Goal: Transaction & Acquisition: Purchase product/service

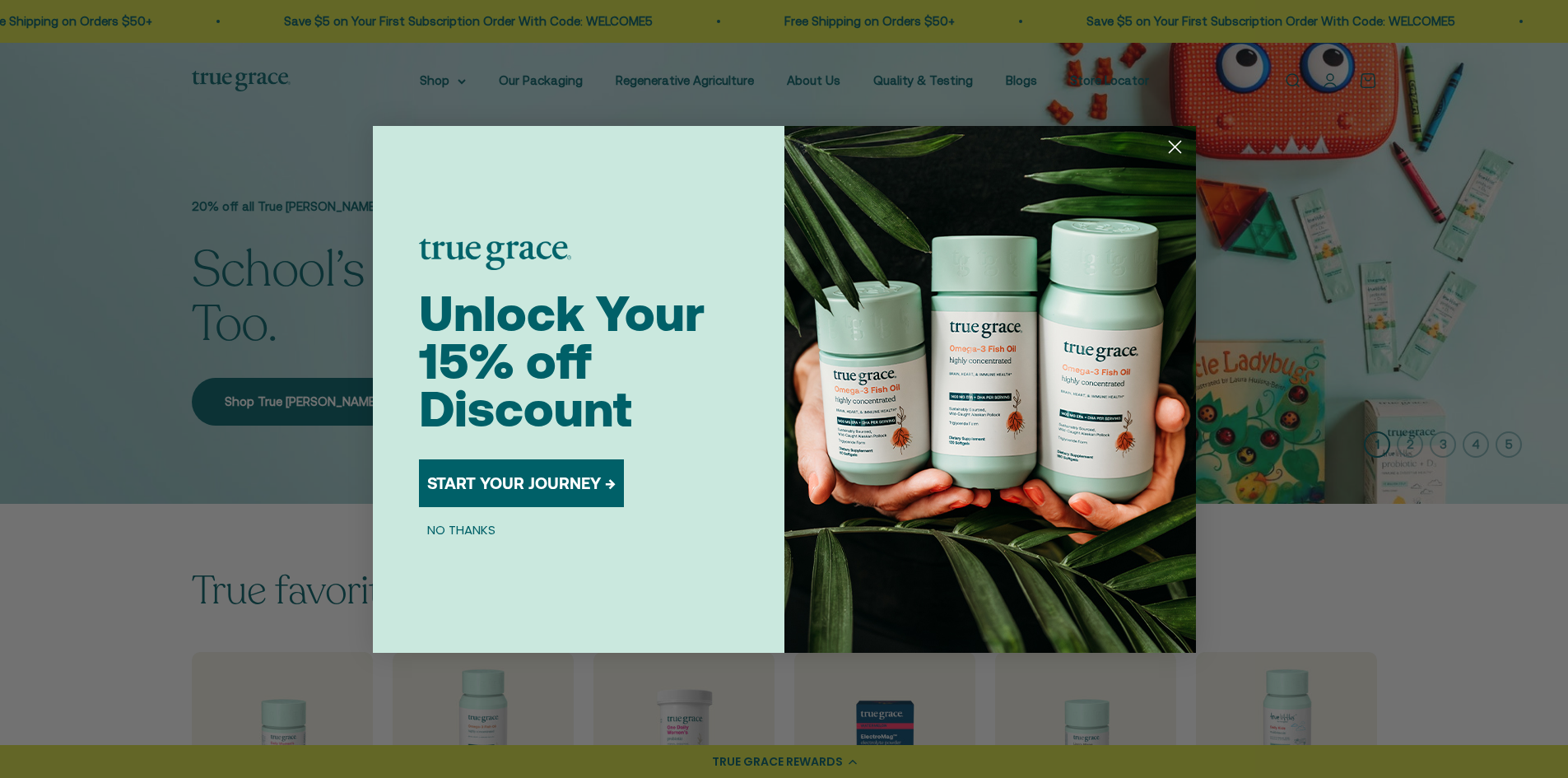
click at [463, 522] on button "NO THANKS" at bounding box center [462, 529] width 85 height 20
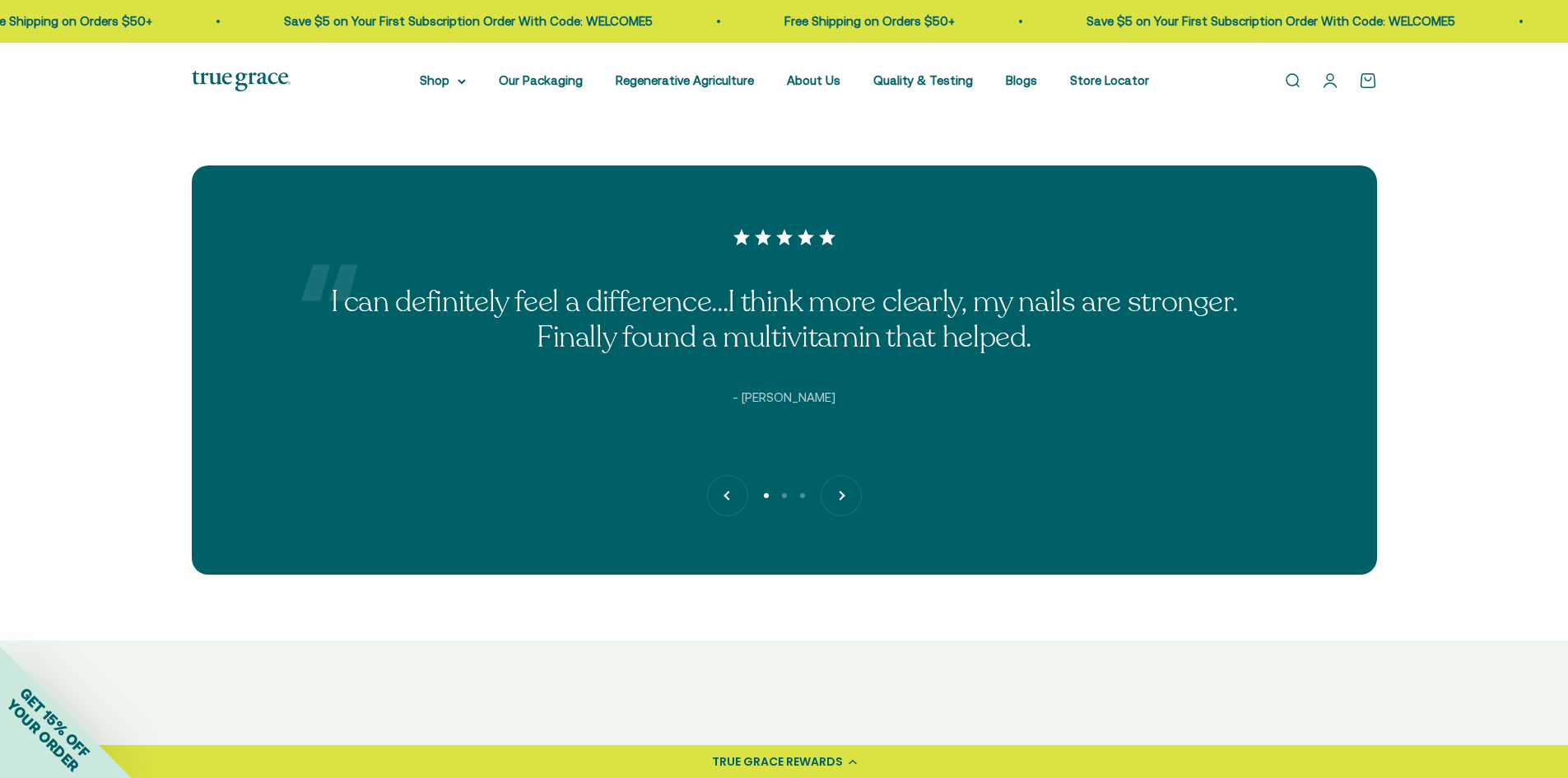
scroll to position [4280, 0]
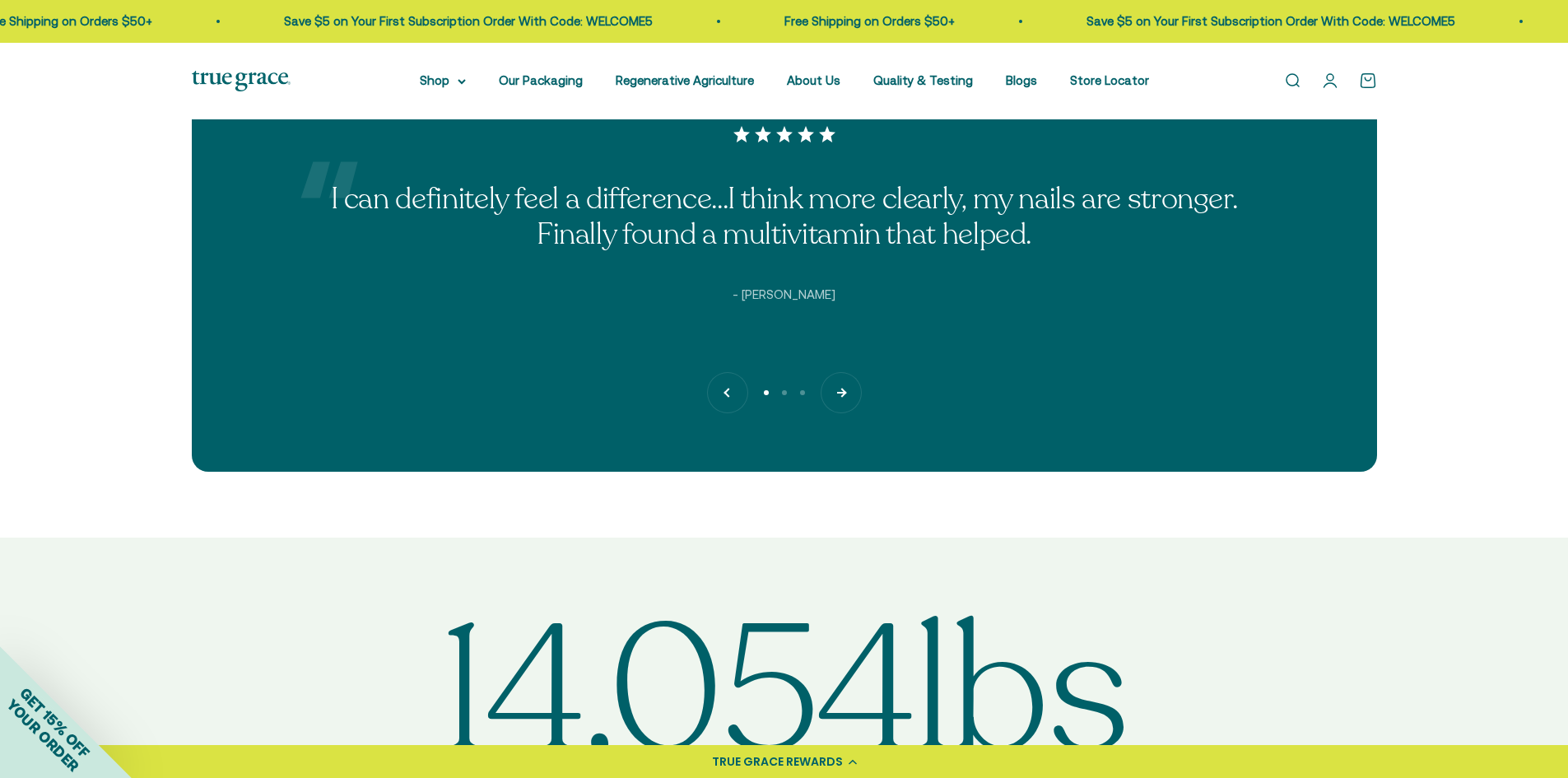
click at [839, 396] on button "Next" at bounding box center [841, 392] width 40 height 40
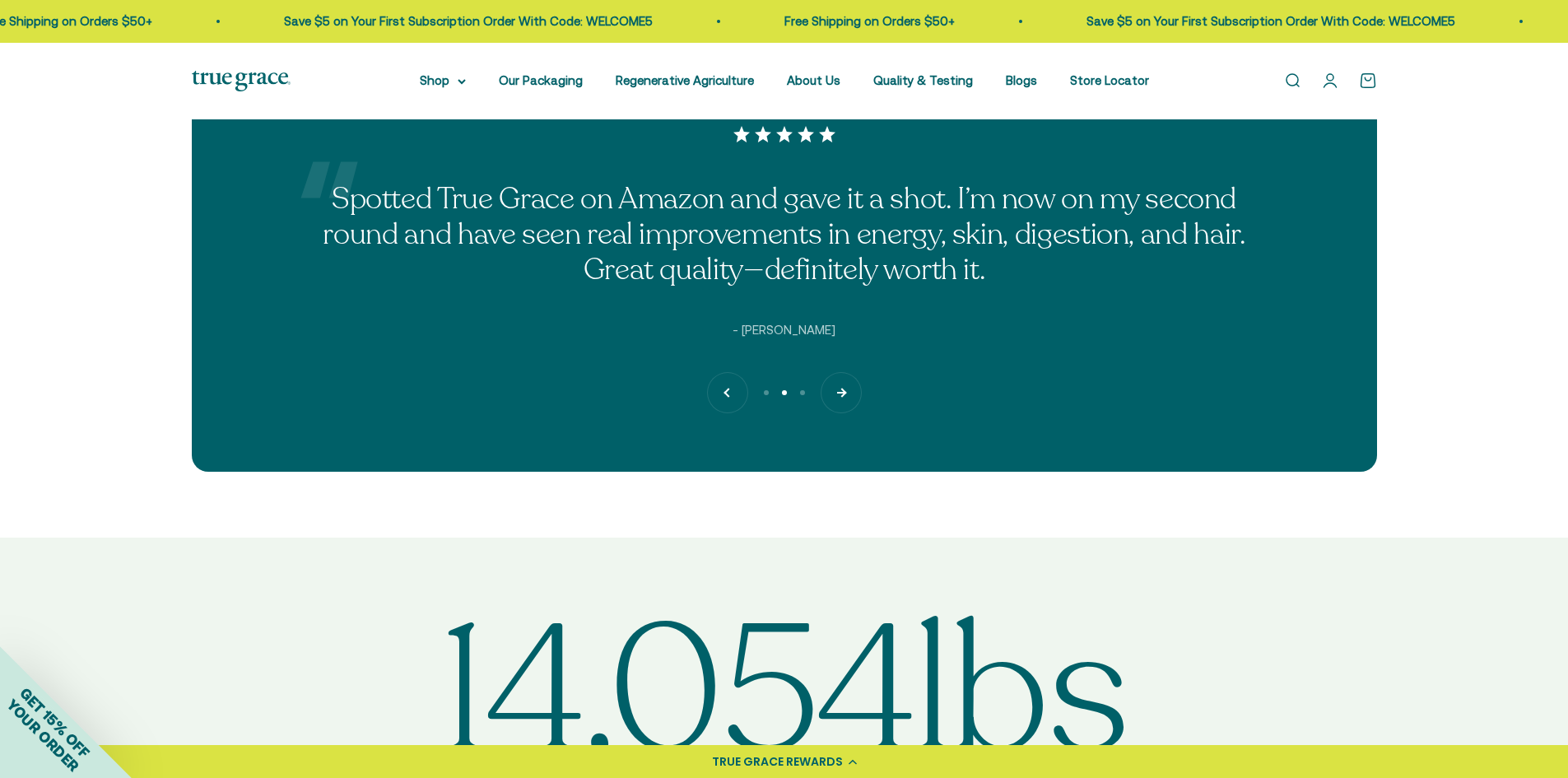
click at [839, 396] on button "Next" at bounding box center [841, 392] width 40 height 40
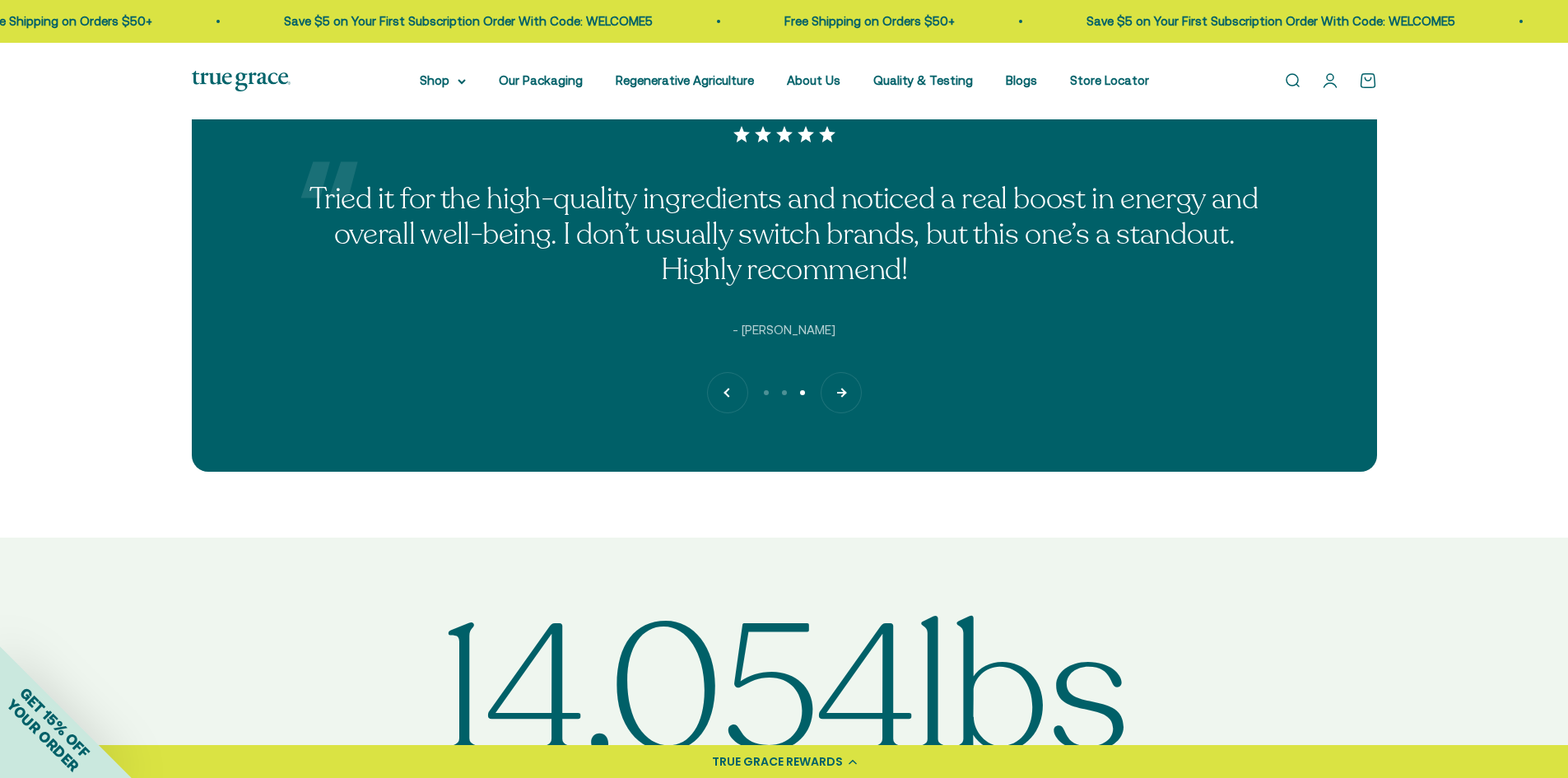
click at [839, 396] on button "Next" at bounding box center [841, 392] width 40 height 40
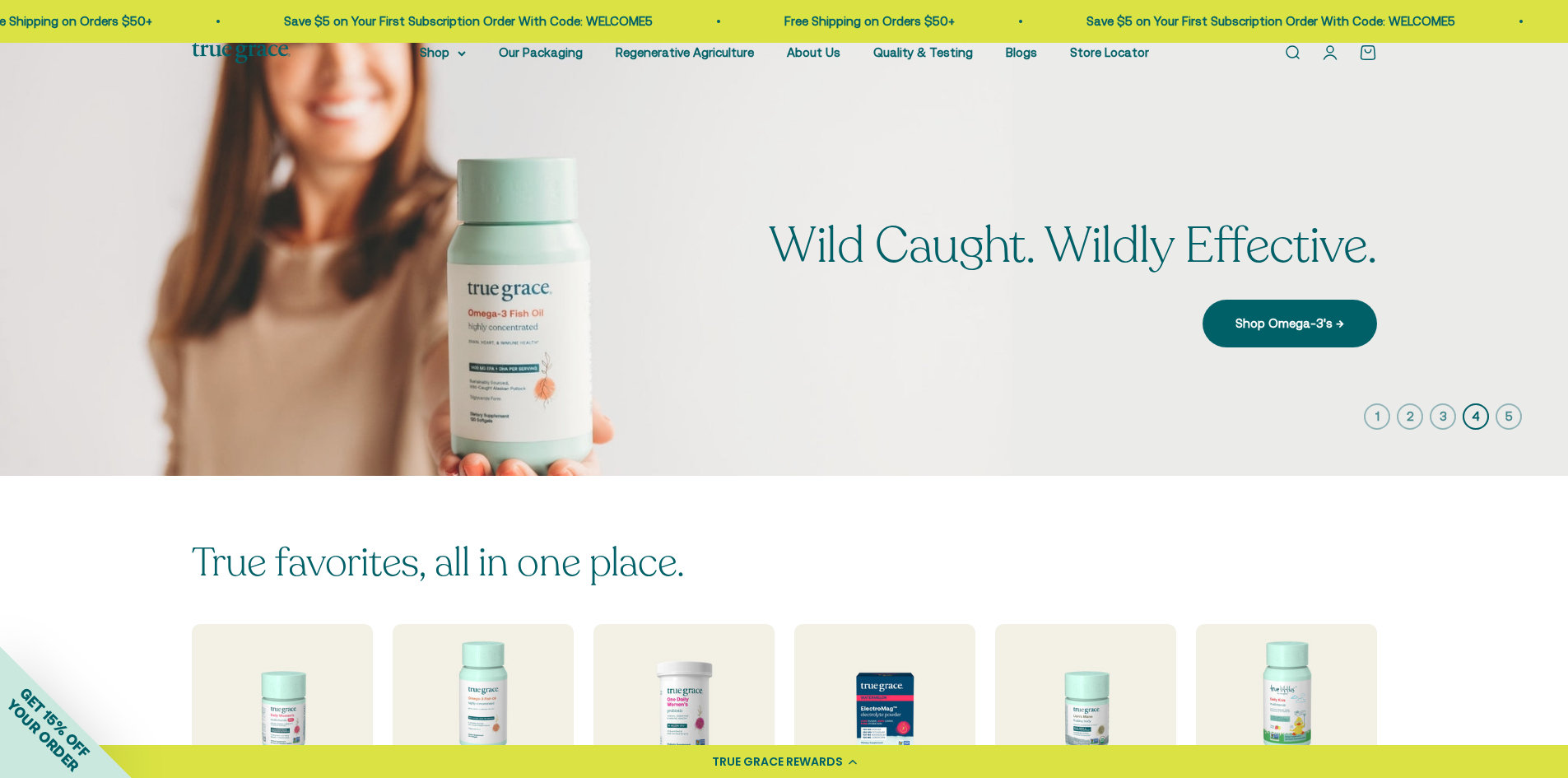
scroll to position [0, 0]
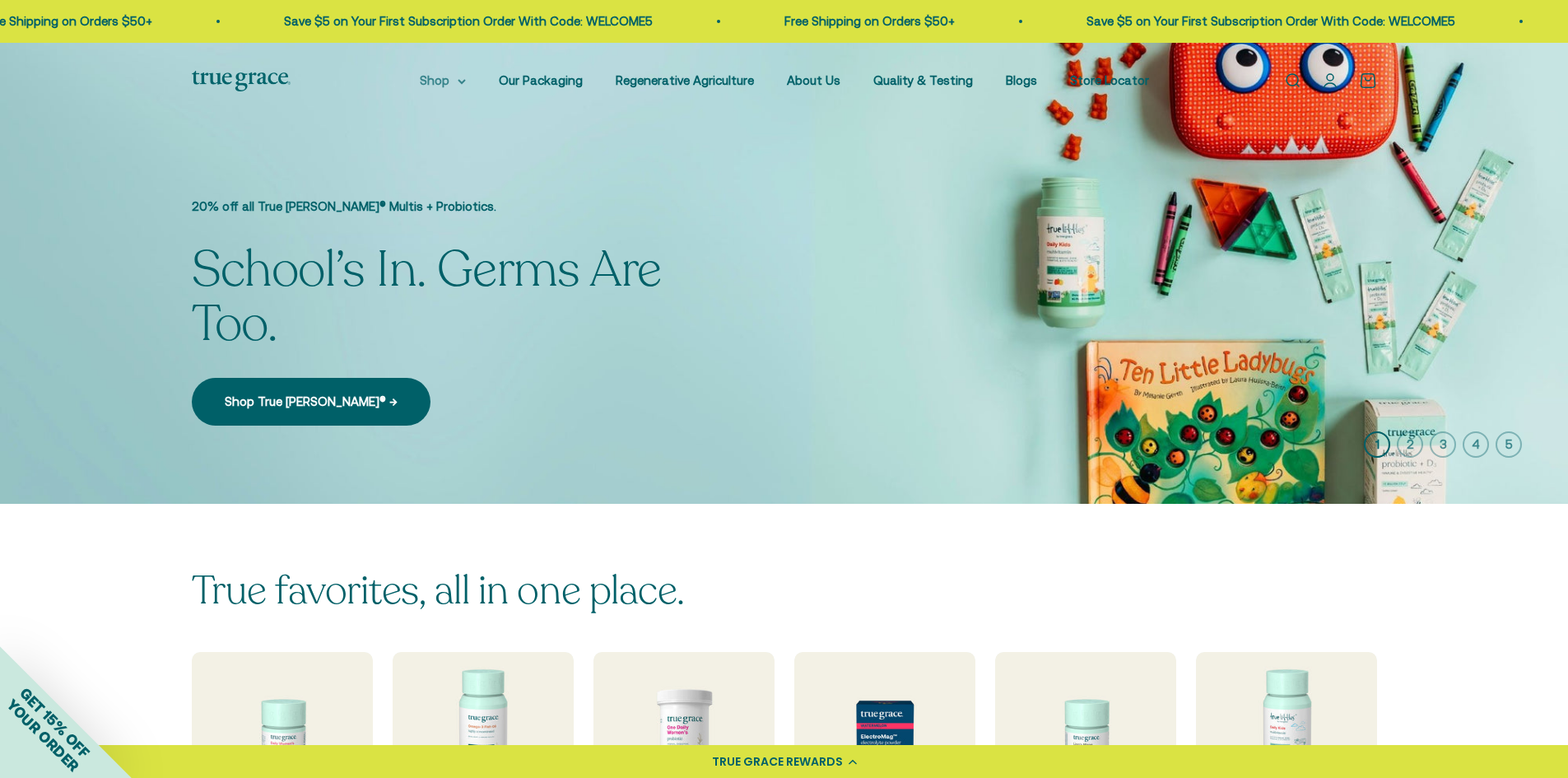
click at [462, 84] on summary "Shop" at bounding box center [443, 80] width 46 height 20
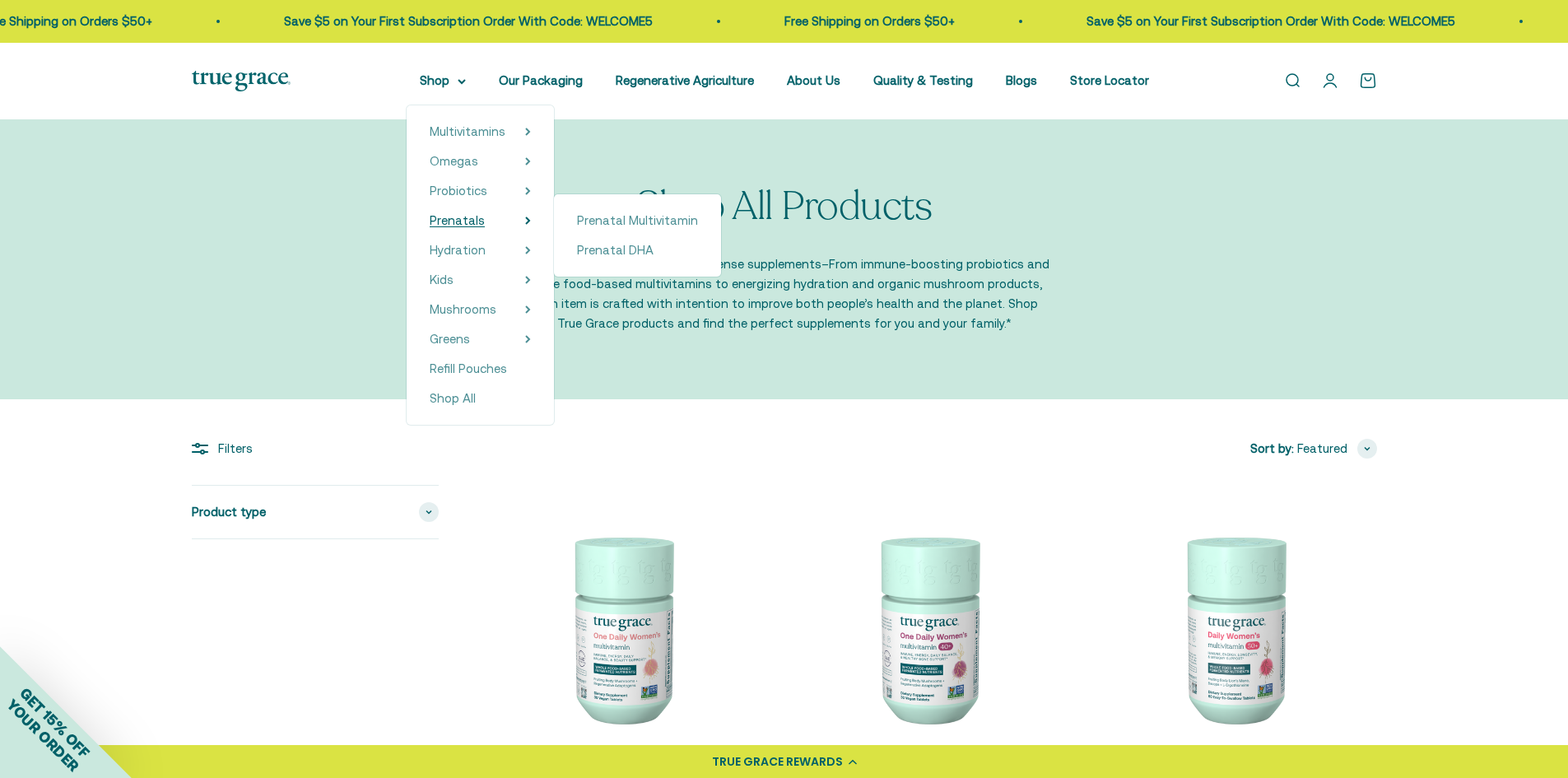
click at [482, 221] on span "Prenatals" at bounding box center [456, 220] width 55 height 14
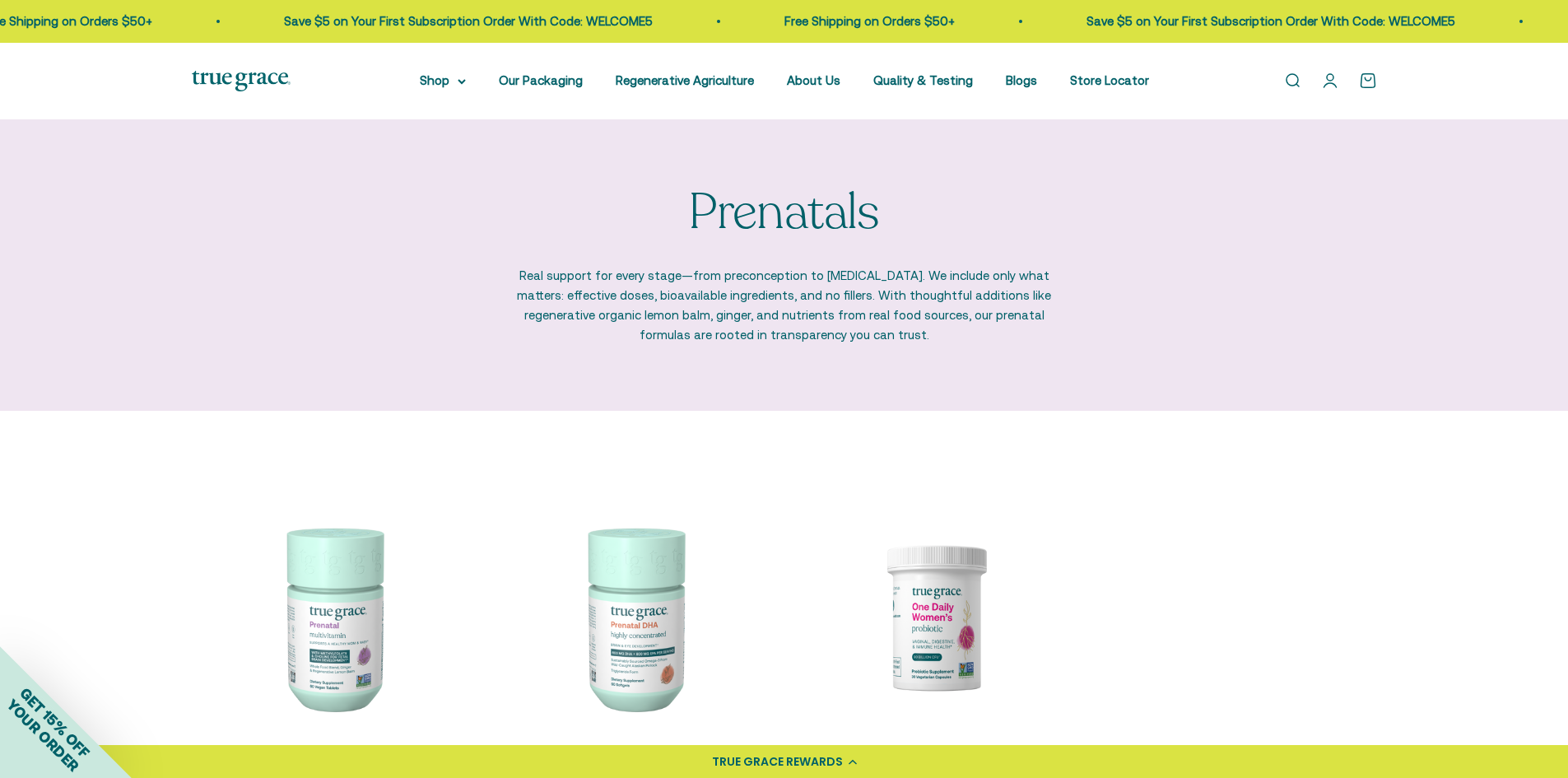
scroll to position [247, 0]
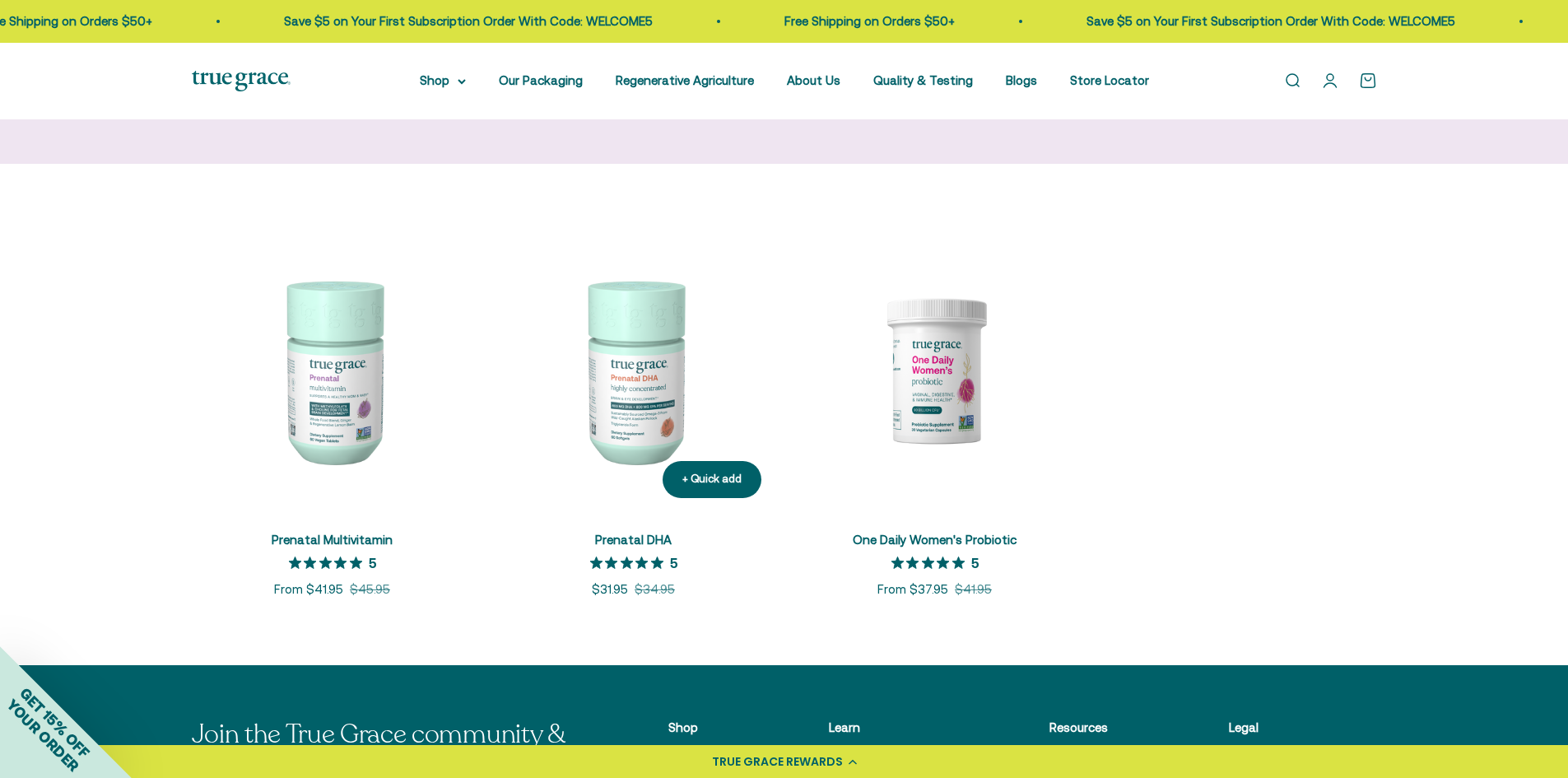
click at [653, 395] on img at bounding box center [634, 371] width 282 height 282
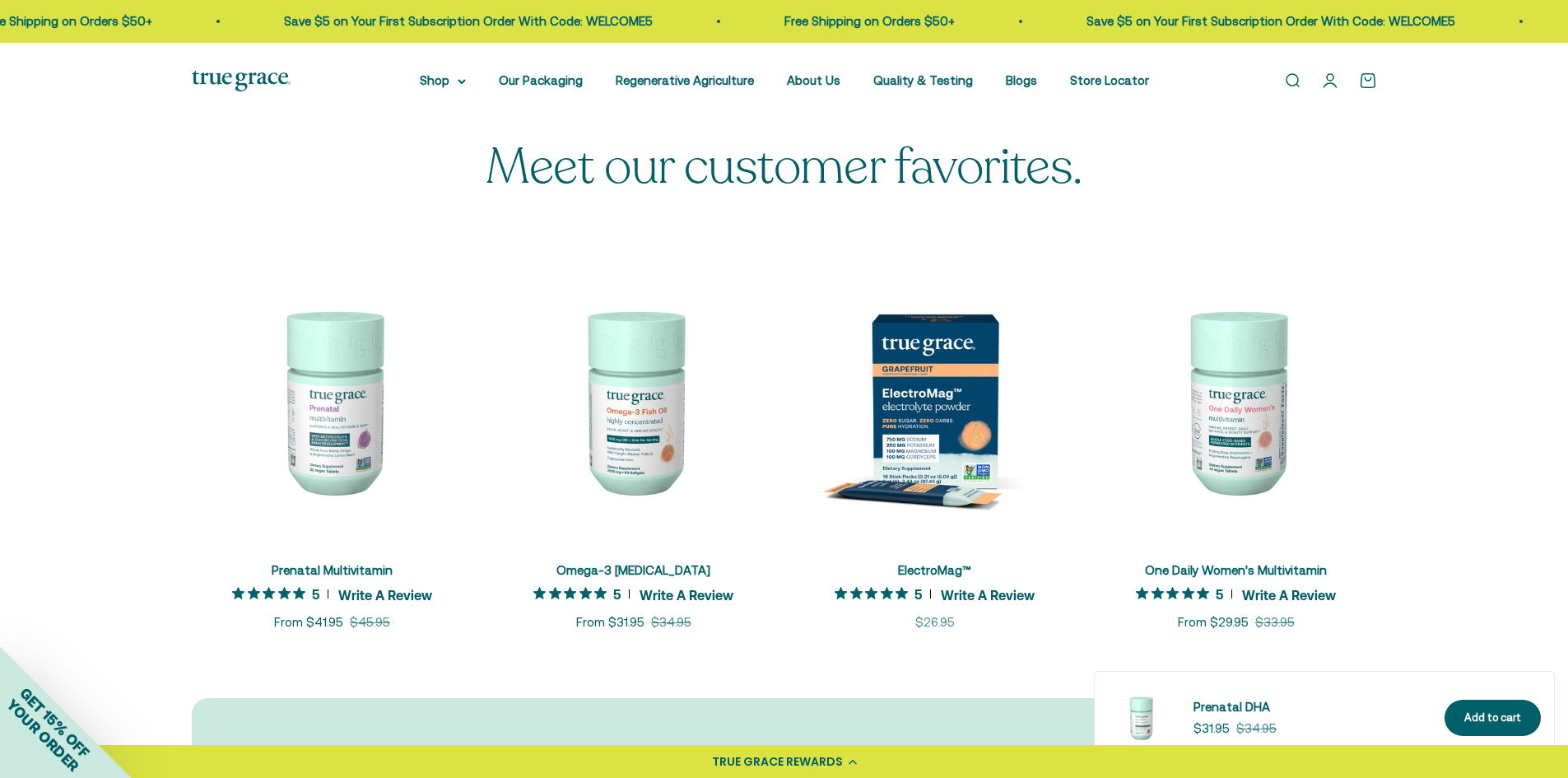
scroll to position [3786, 0]
